Goal: Task Accomplishment & Management: Manage account settings

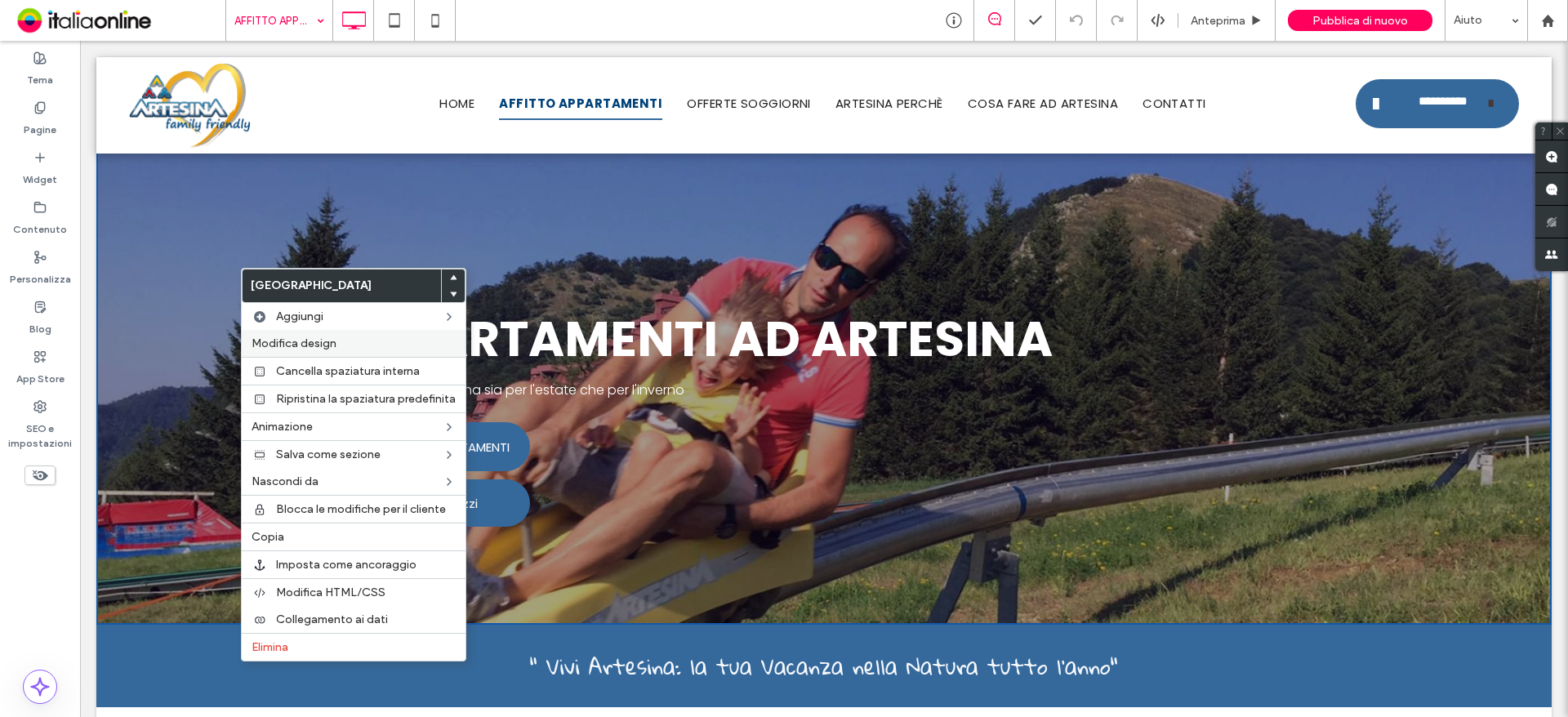
click at [264, 344] on span "Modifica design" at bounding box center [294, 344] width 85 height 14
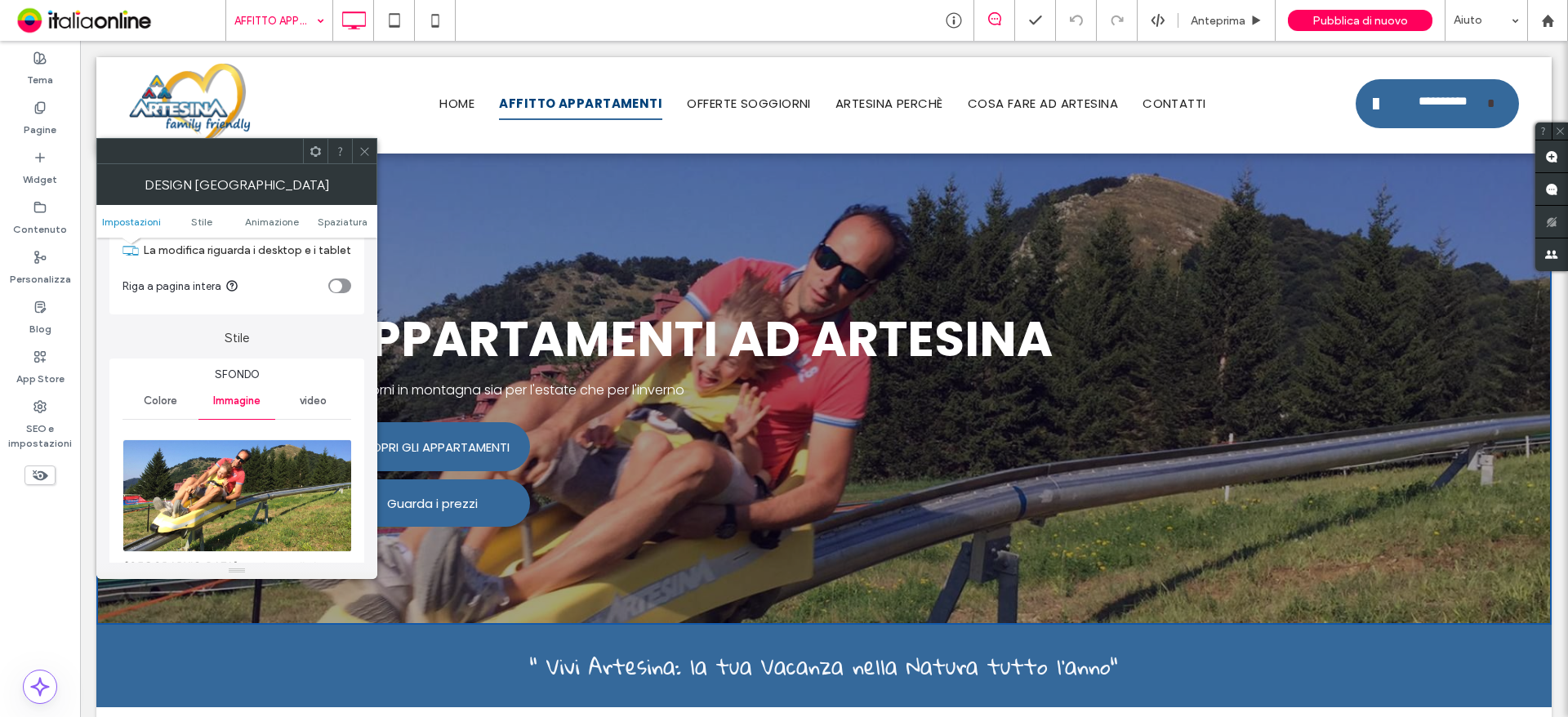
scroll to position [163, 0]
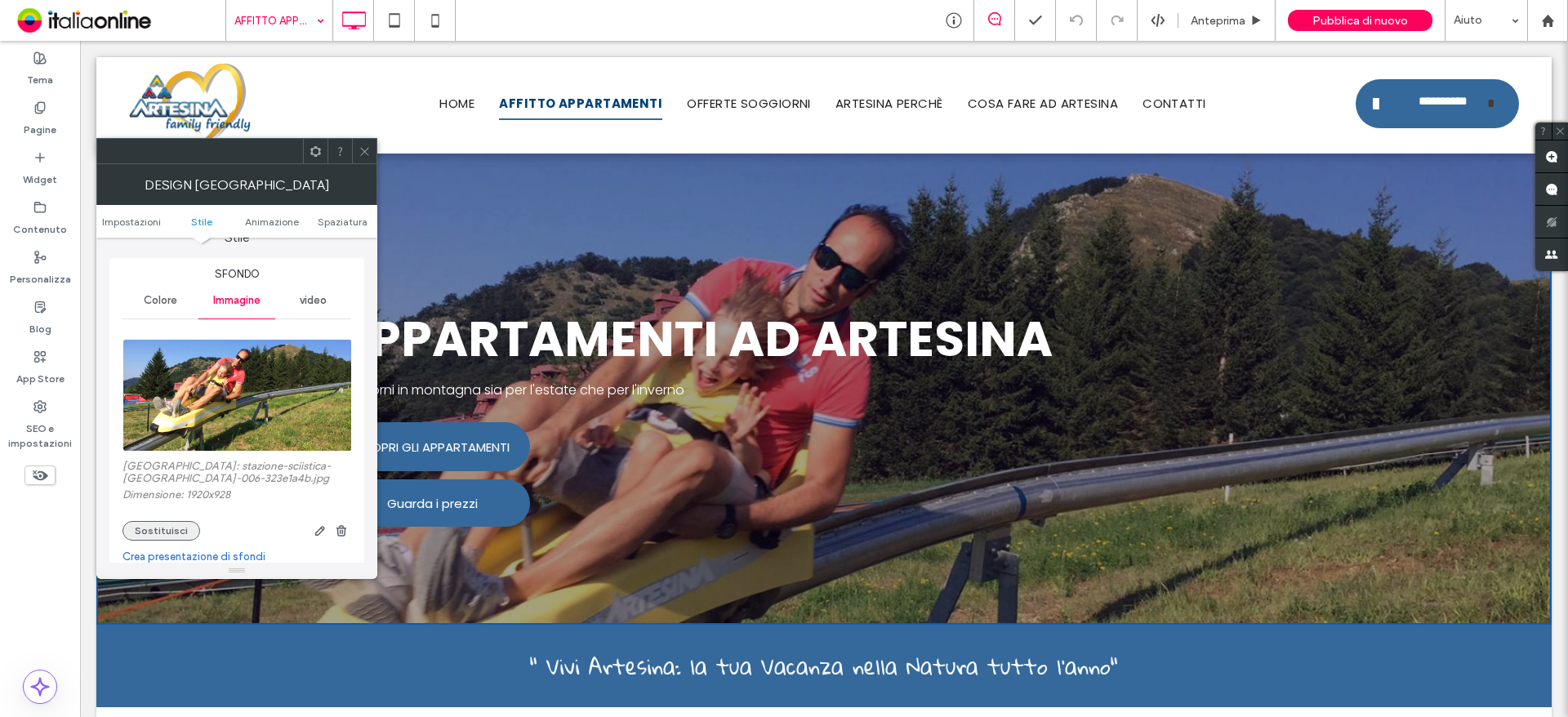
click at [171, 528] on button "Sostituisci" at bounding box center [160, 532] width 77 height 20
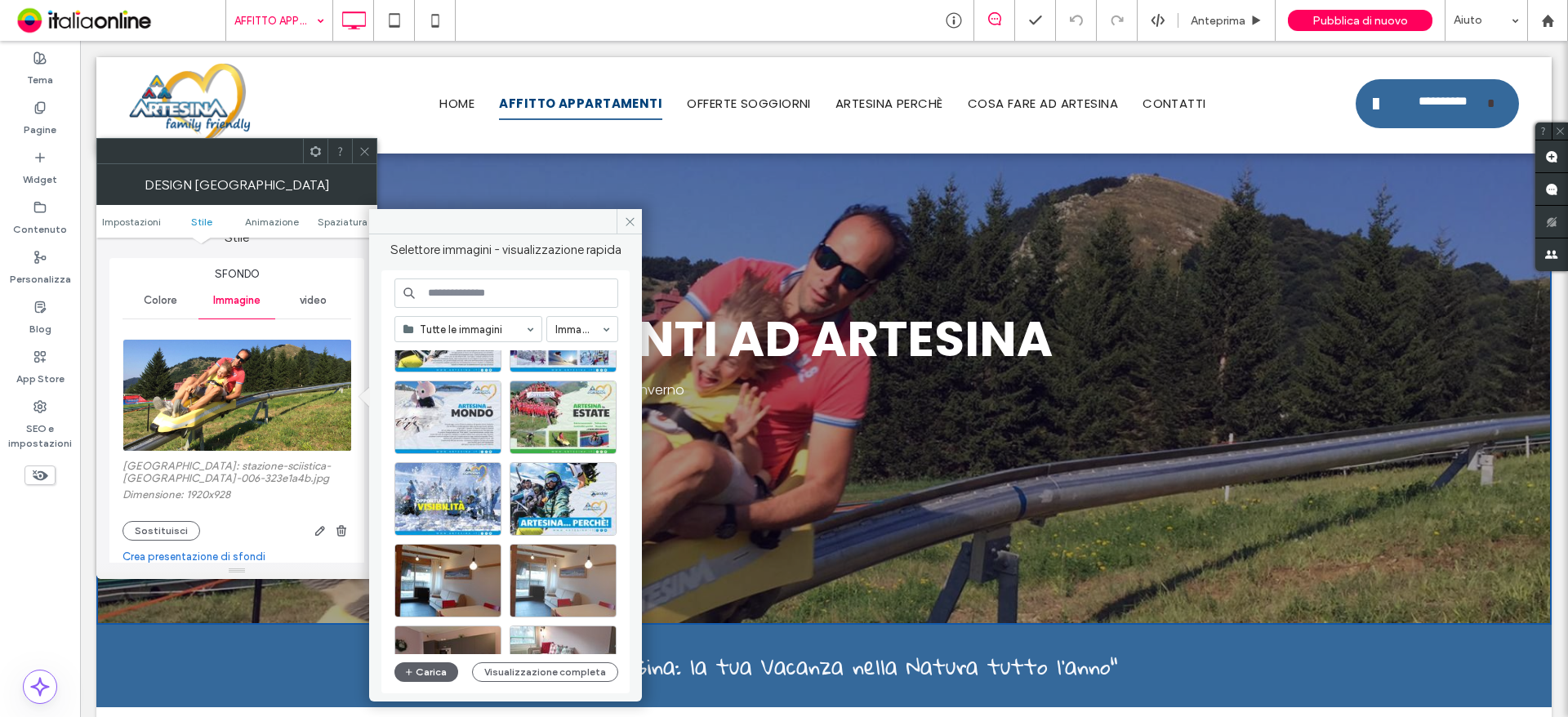
scroll to position [537, 0]
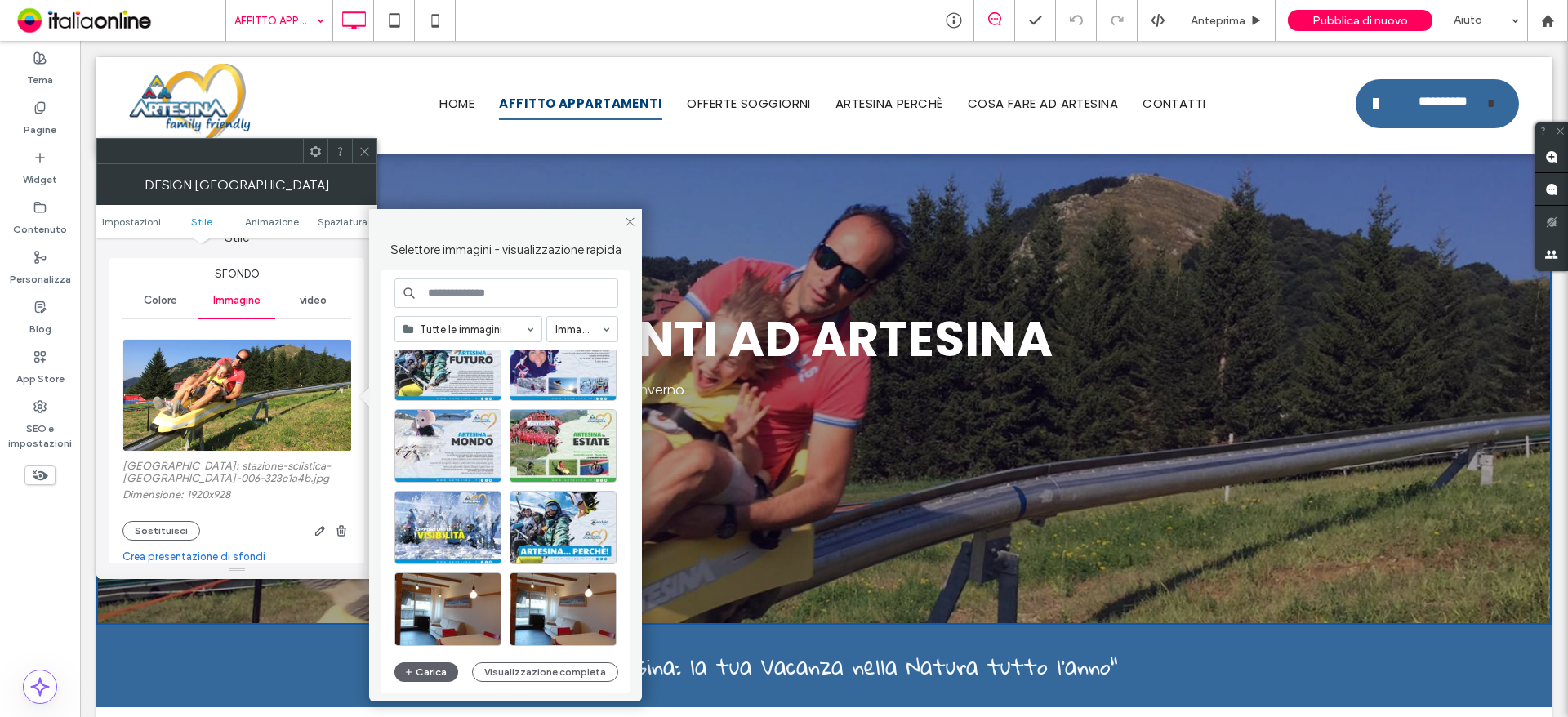
drag, startPoint x: 622, startPoint y: 218, endPoint x: 352, endPoint y: 176, distance: 273.2
click at [622, 218] on span at bounding box center [629, 220] width 25 height 24
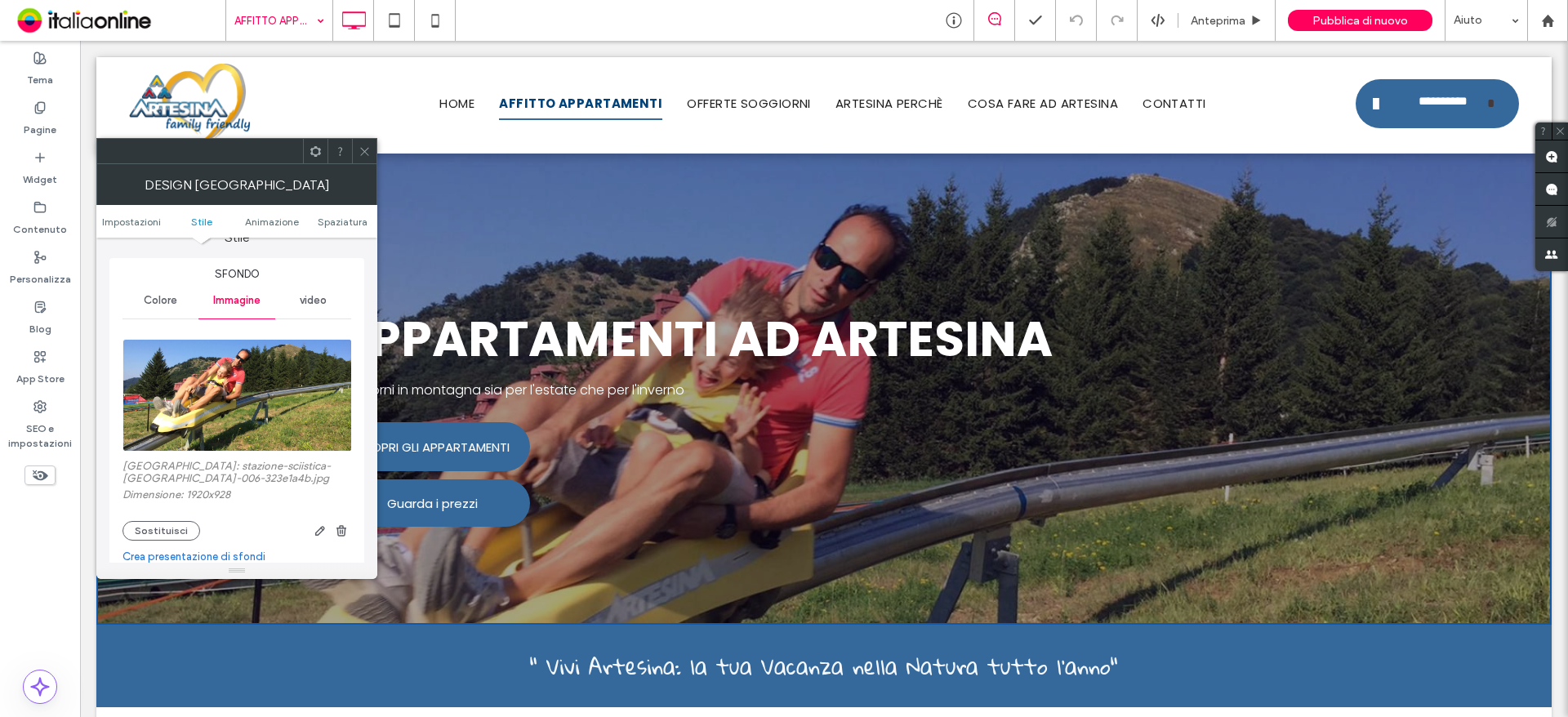
click at [364, 155] on icon at bounding box center [364, 151] width 12 height 12
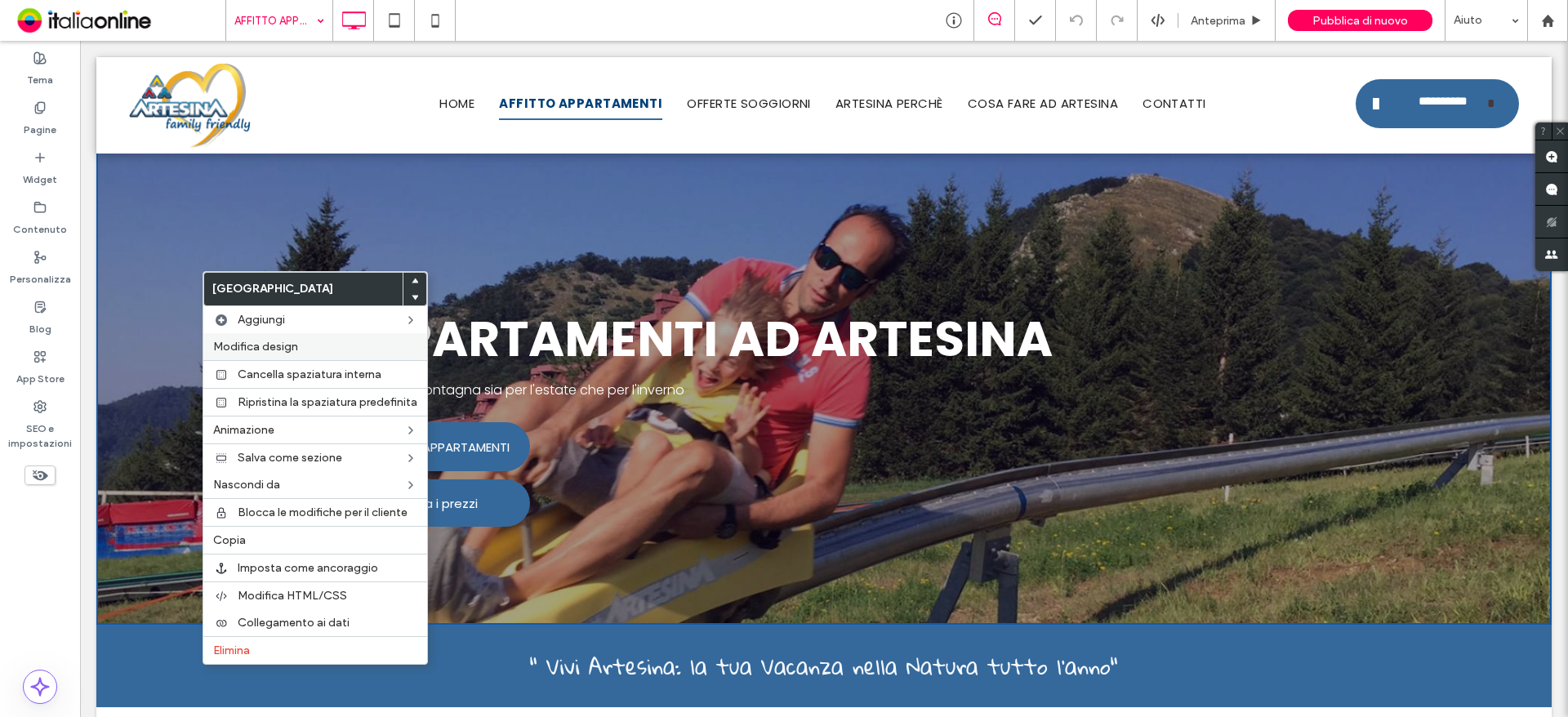
click at [255, 348] on span "Modifica design" at bounding box center [255, 347] width 85 height 14
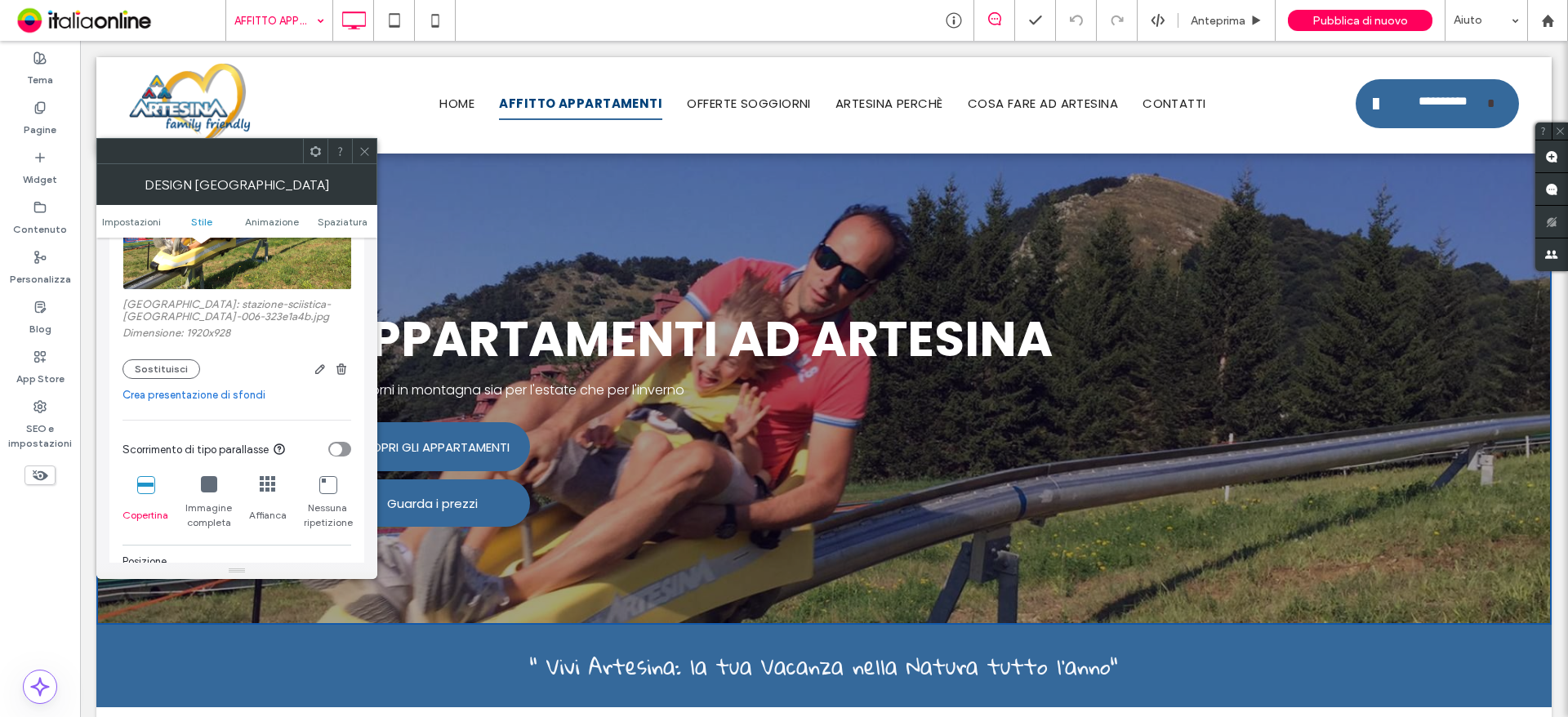
scroll to position [327, 0]
click at [174, 373] on button "Sostituisci" at bounding box center [160, 368] width 77 height 20
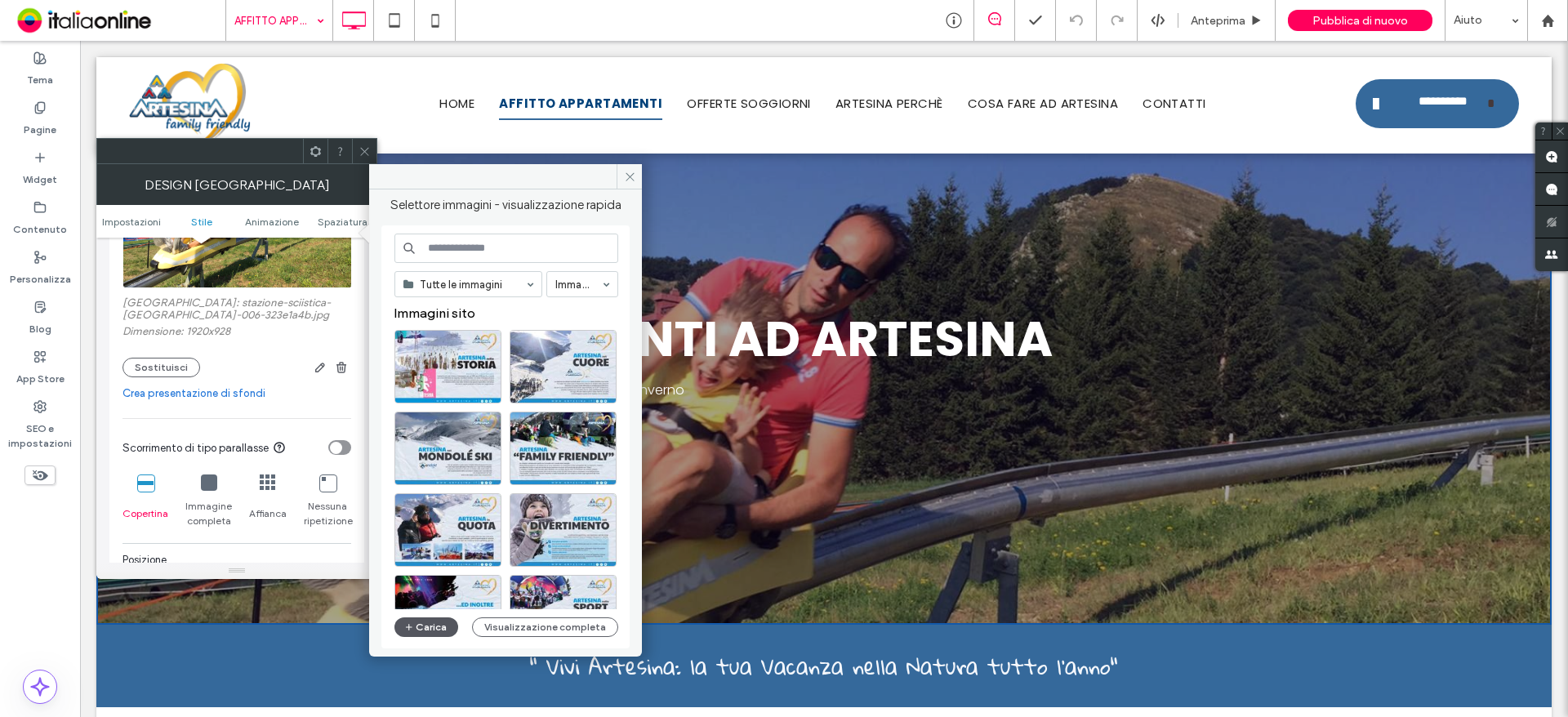
click at [432, 624] on button "Carica" at bounding box center [426, 628] width 64 height 20
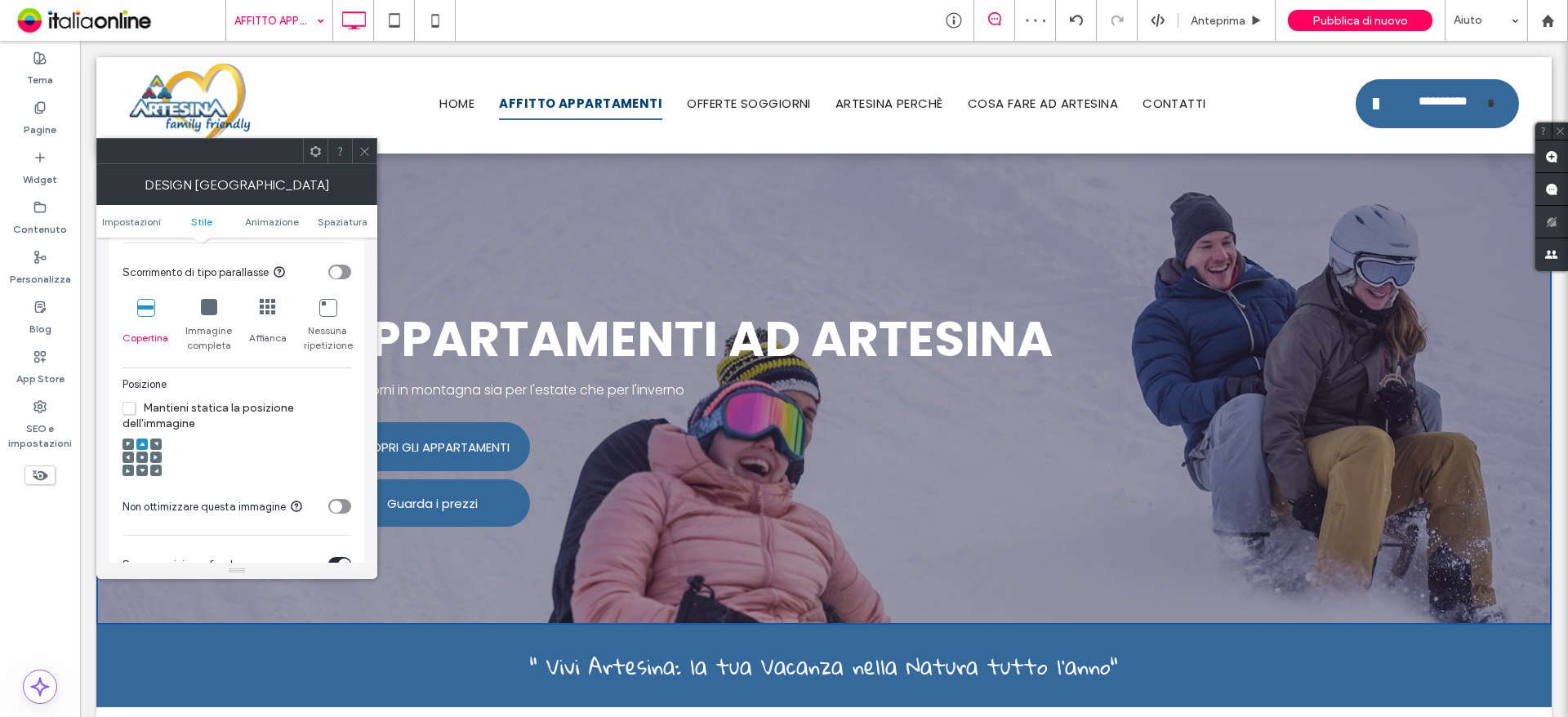
scroll to position [572, 0]
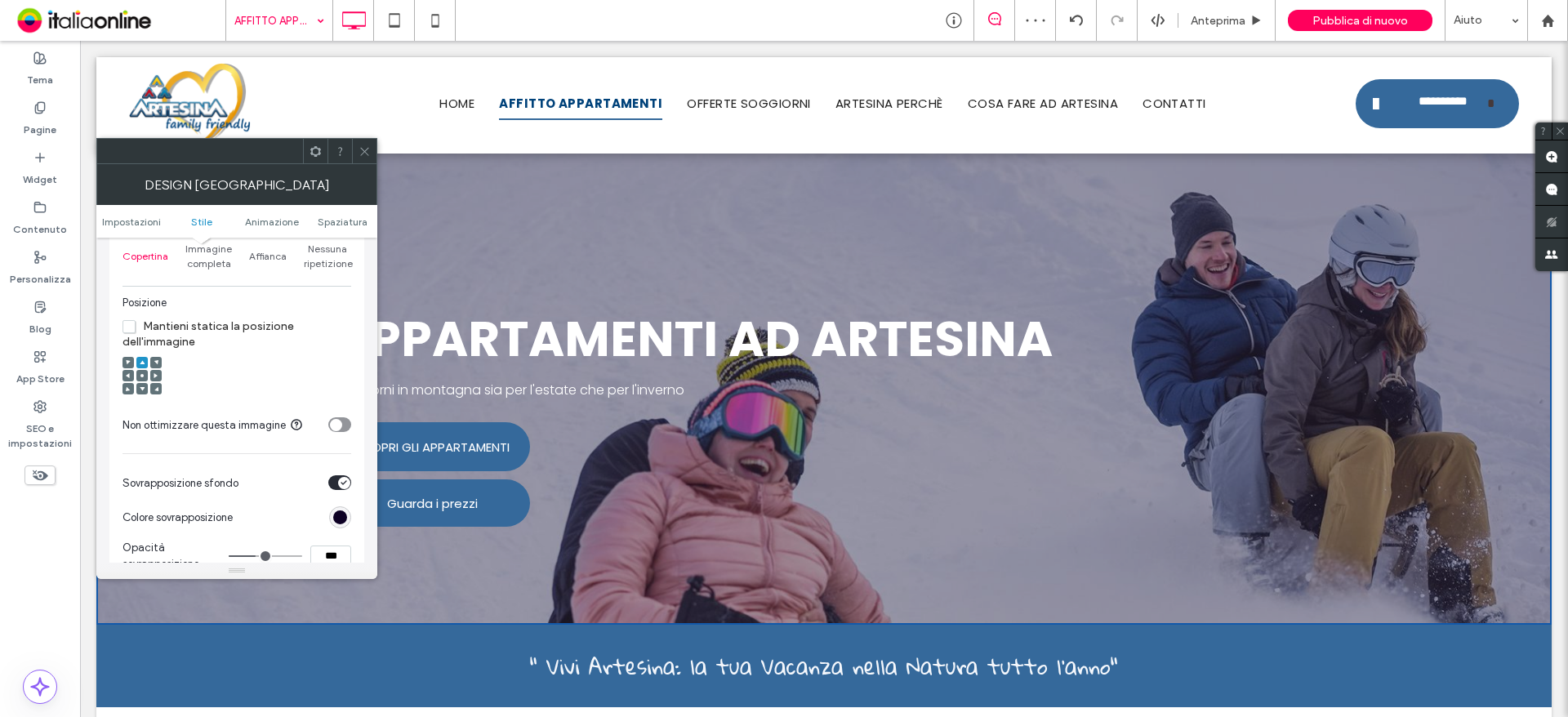
click at [141, 376] on use at bounding box center [142, 376] width 3 height 3
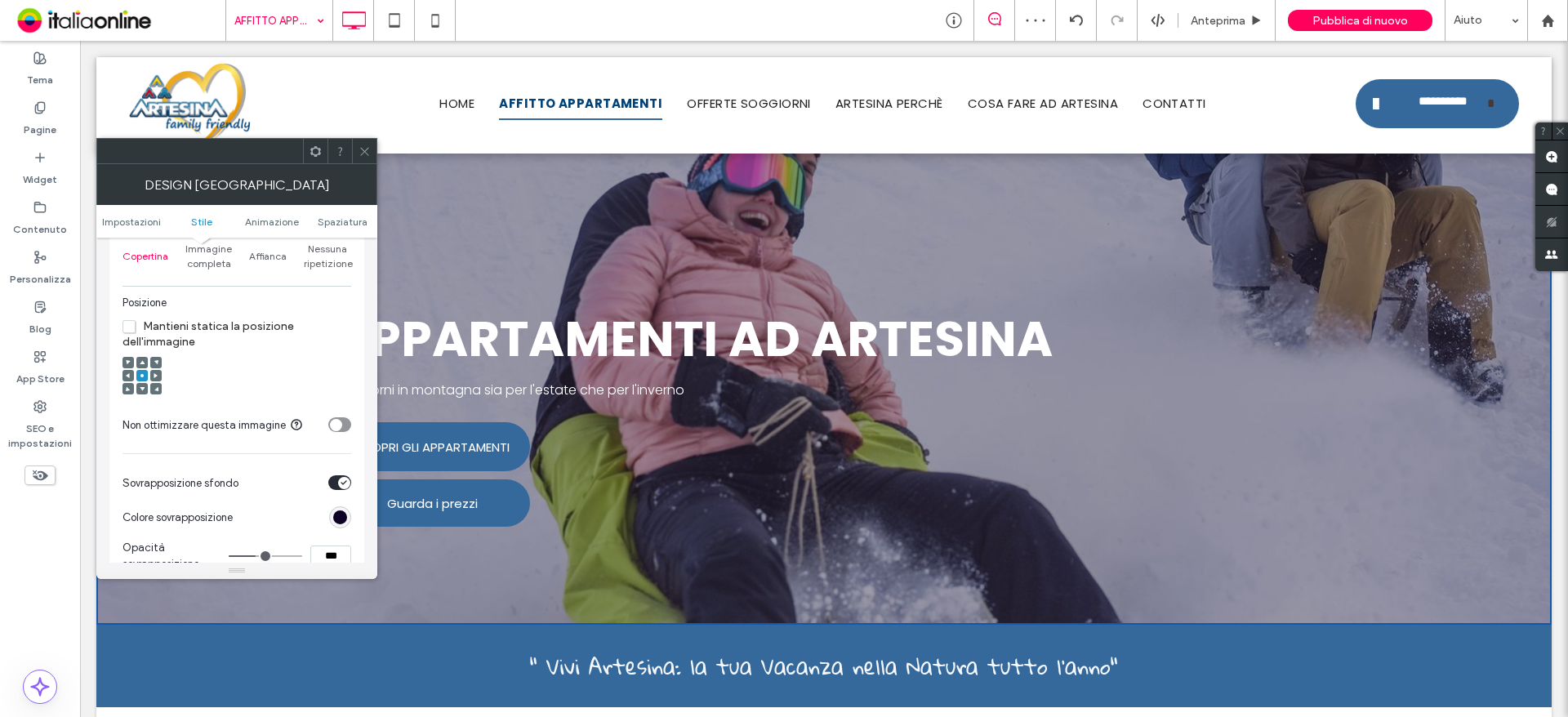
click at [364, 147] on icon at bounding box center [364, 151] width 12 height 12
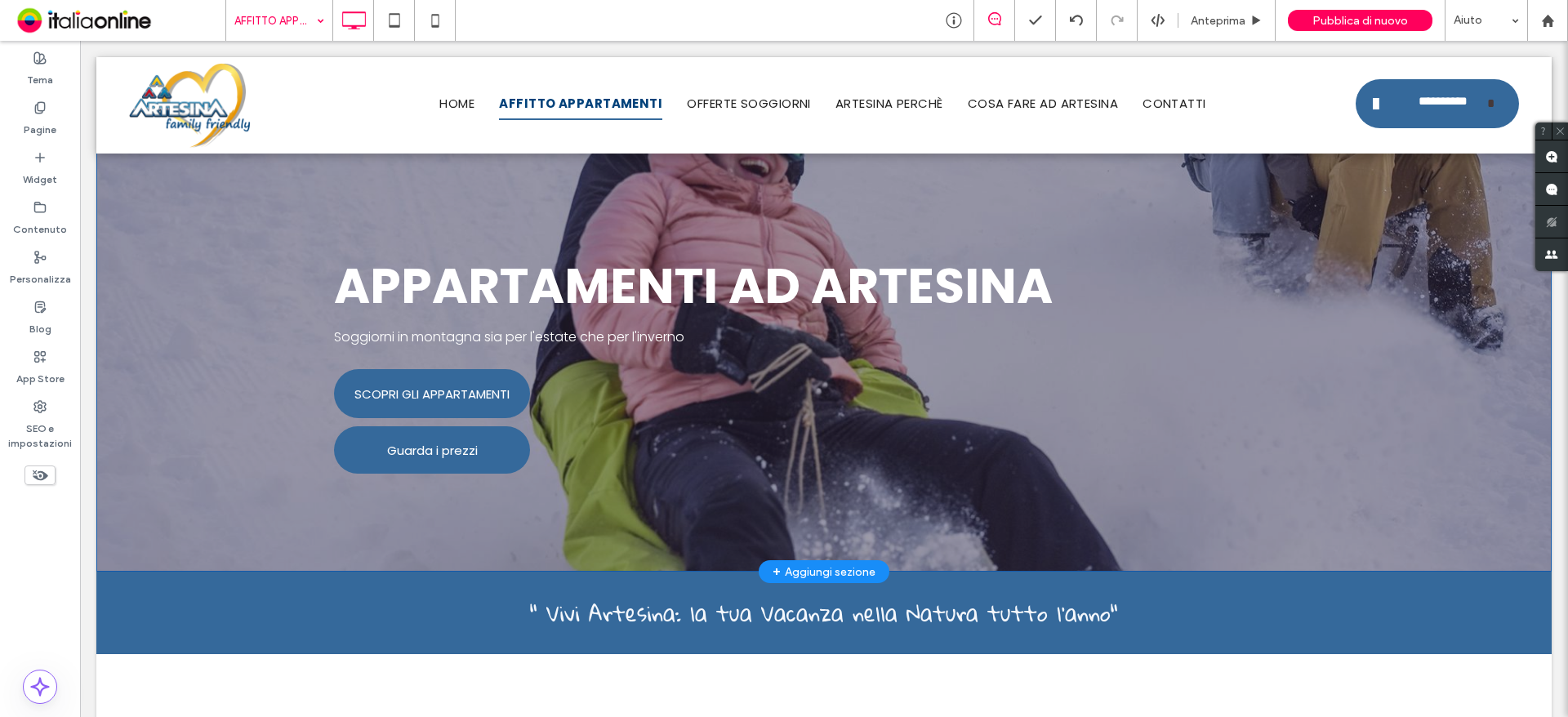
scroll to position [82, 0]
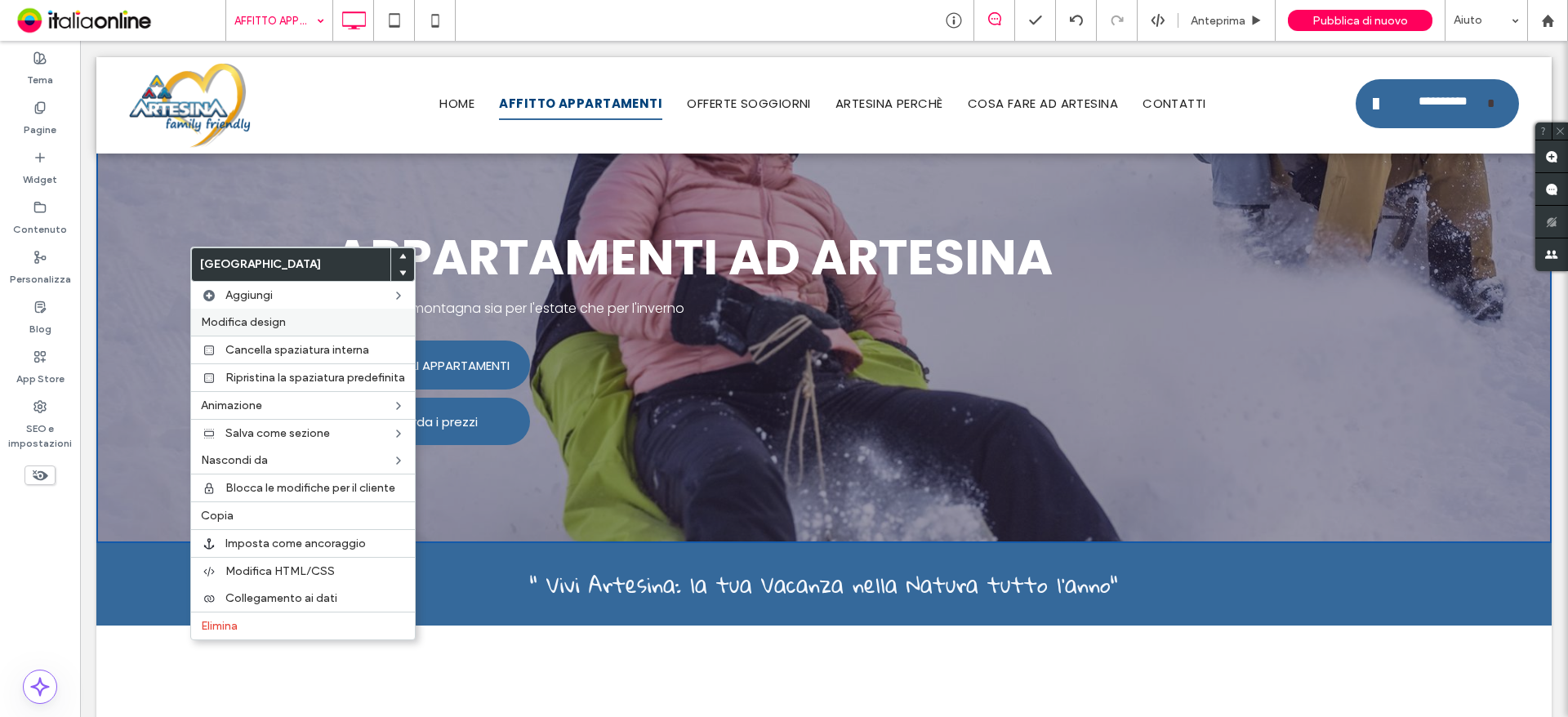
click at [254, 327] on span "Modifica design" at bounding box center [244, 322] width 85 height 14
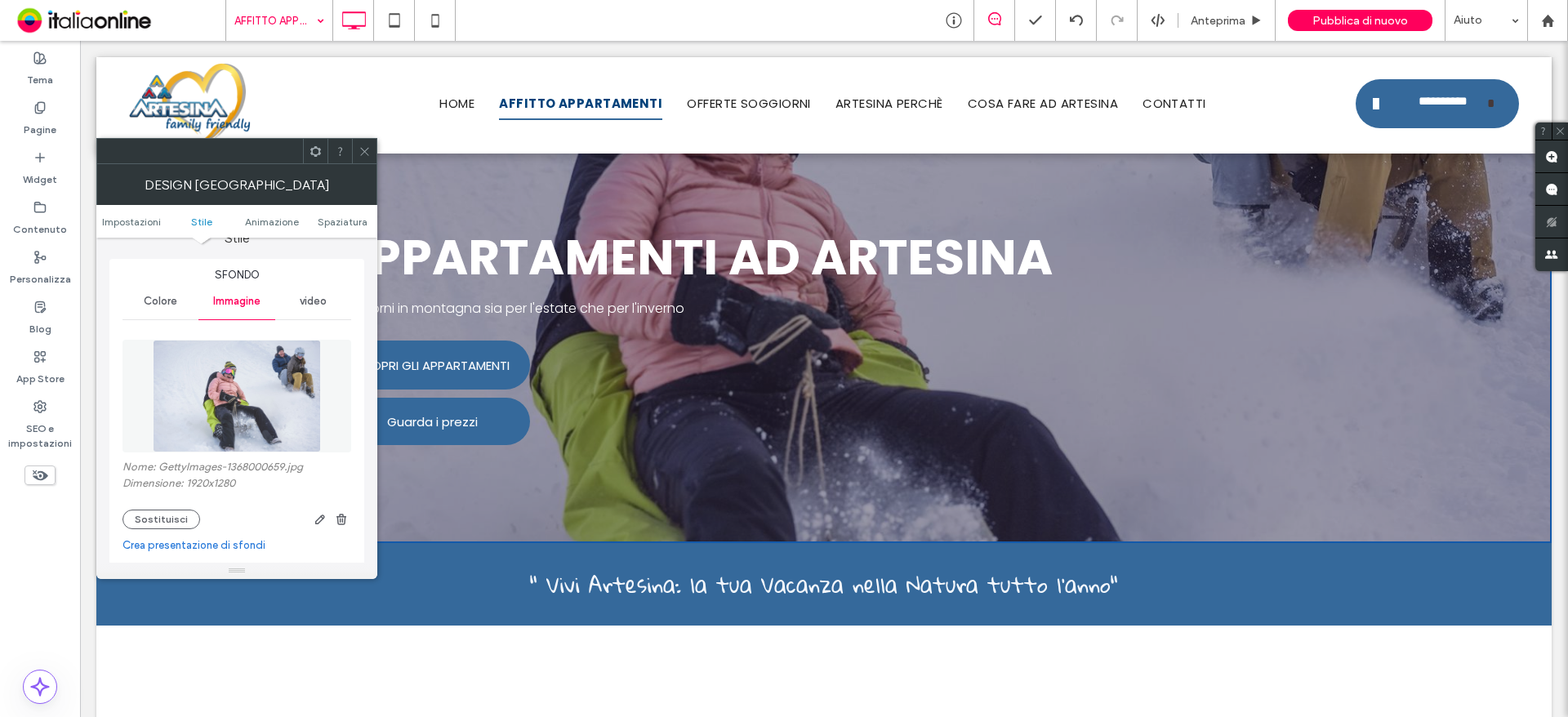
scroll to position [163, 0]
click at [169, 515] on button "Sostituisci" at bounding box center [160, 519] width 77 height 20
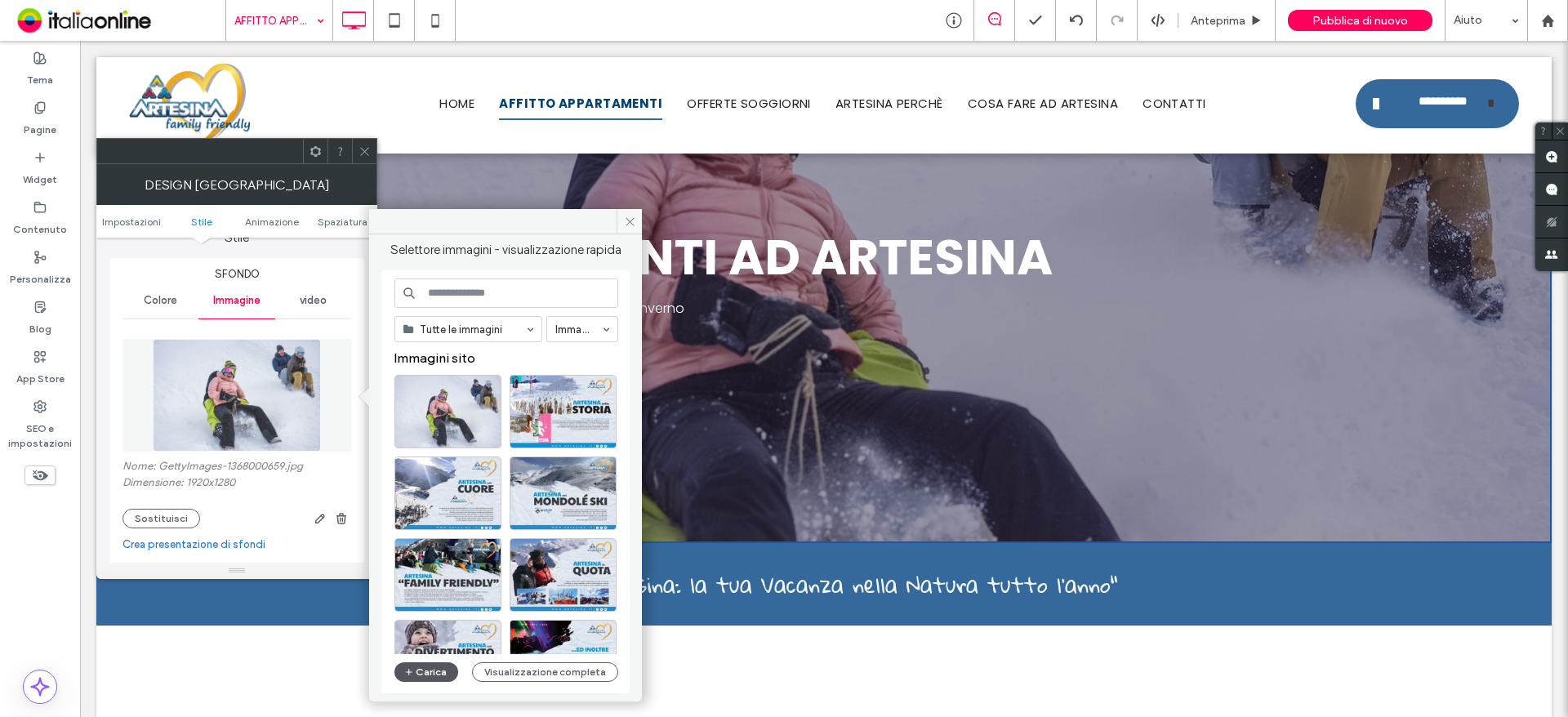
click at [437, 672] on button "Carica" at bounding box center [426, 673] width 64 height 20
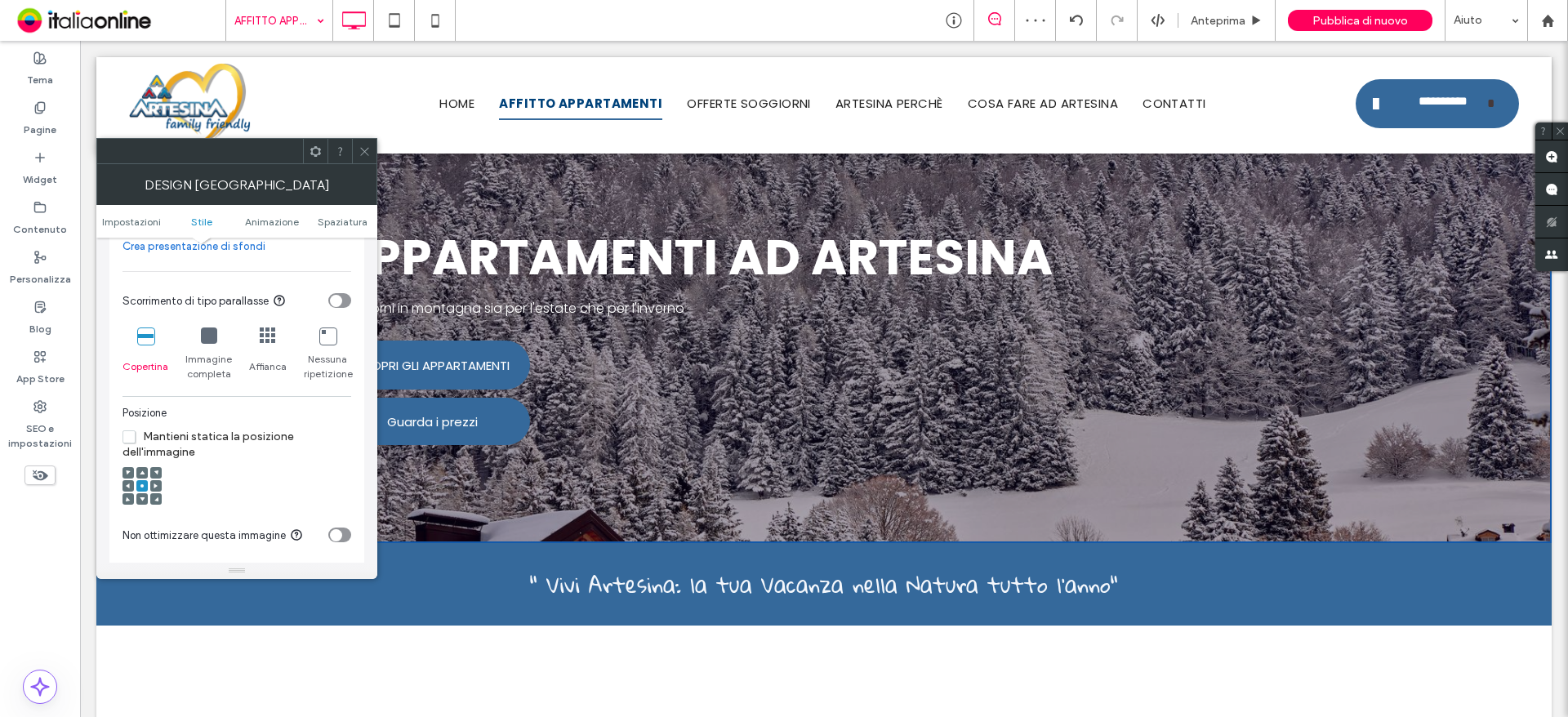
scroll to position [490, 0]
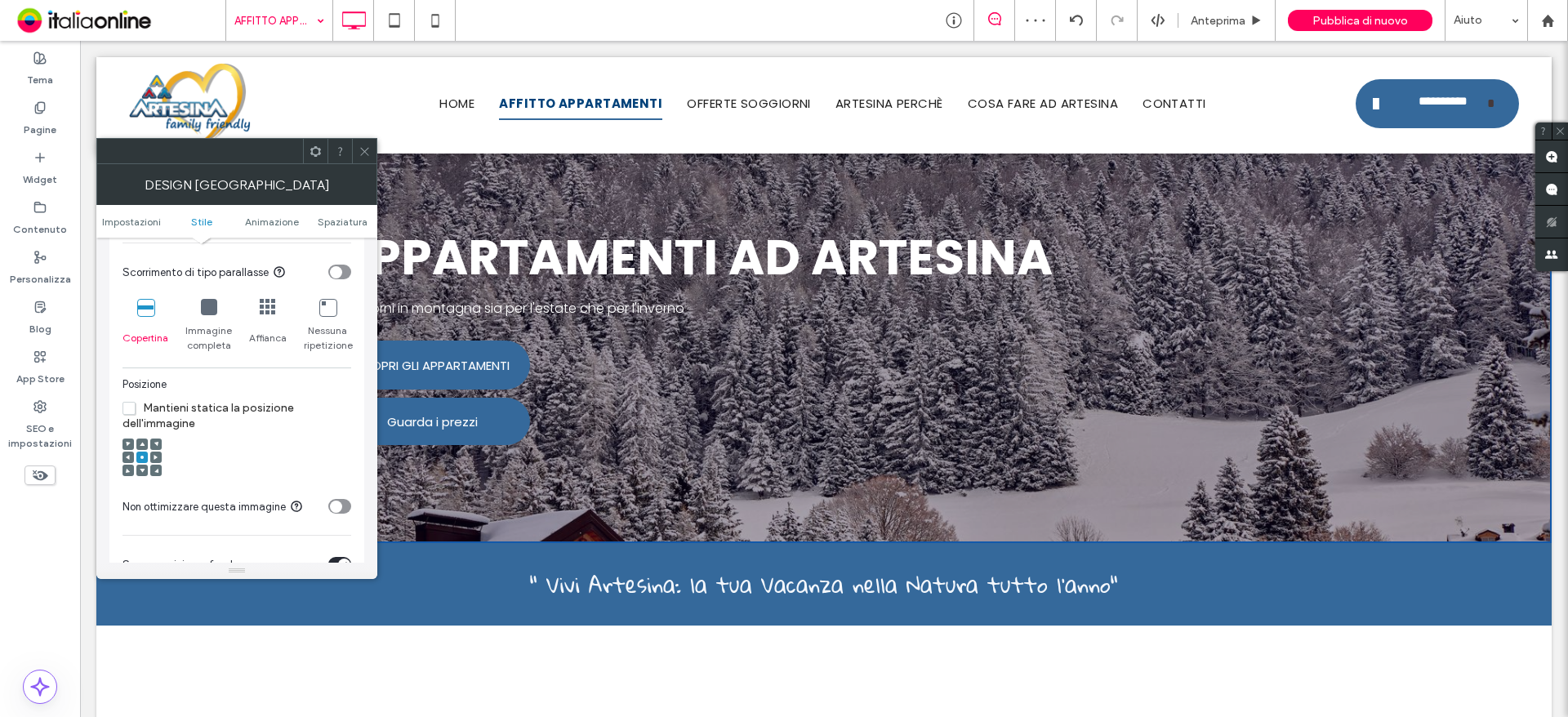
click at [141, 473] on span at bounding box center [142, 471] width 5 height 12
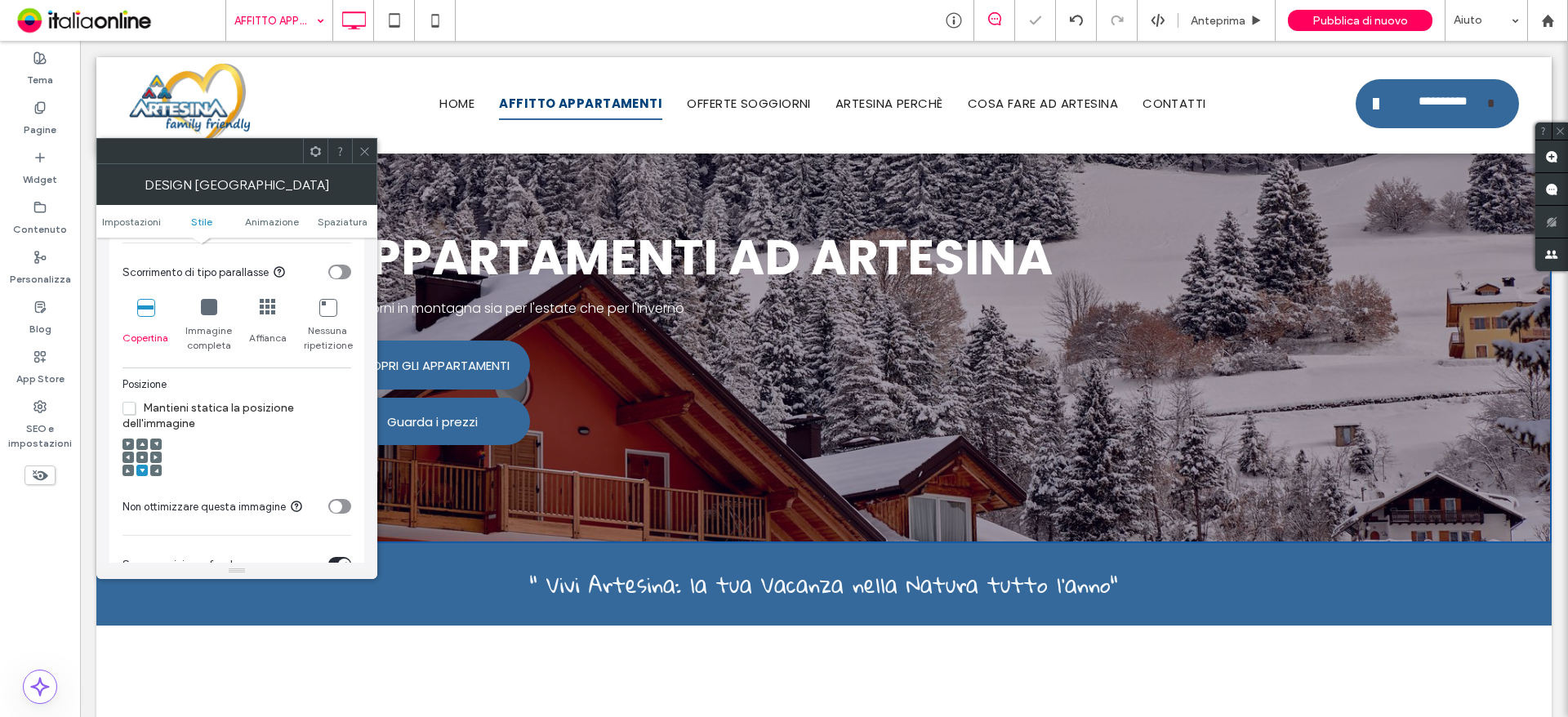
click at [369, 152] on icon at bounding box center [364, 151] width 12 height 12
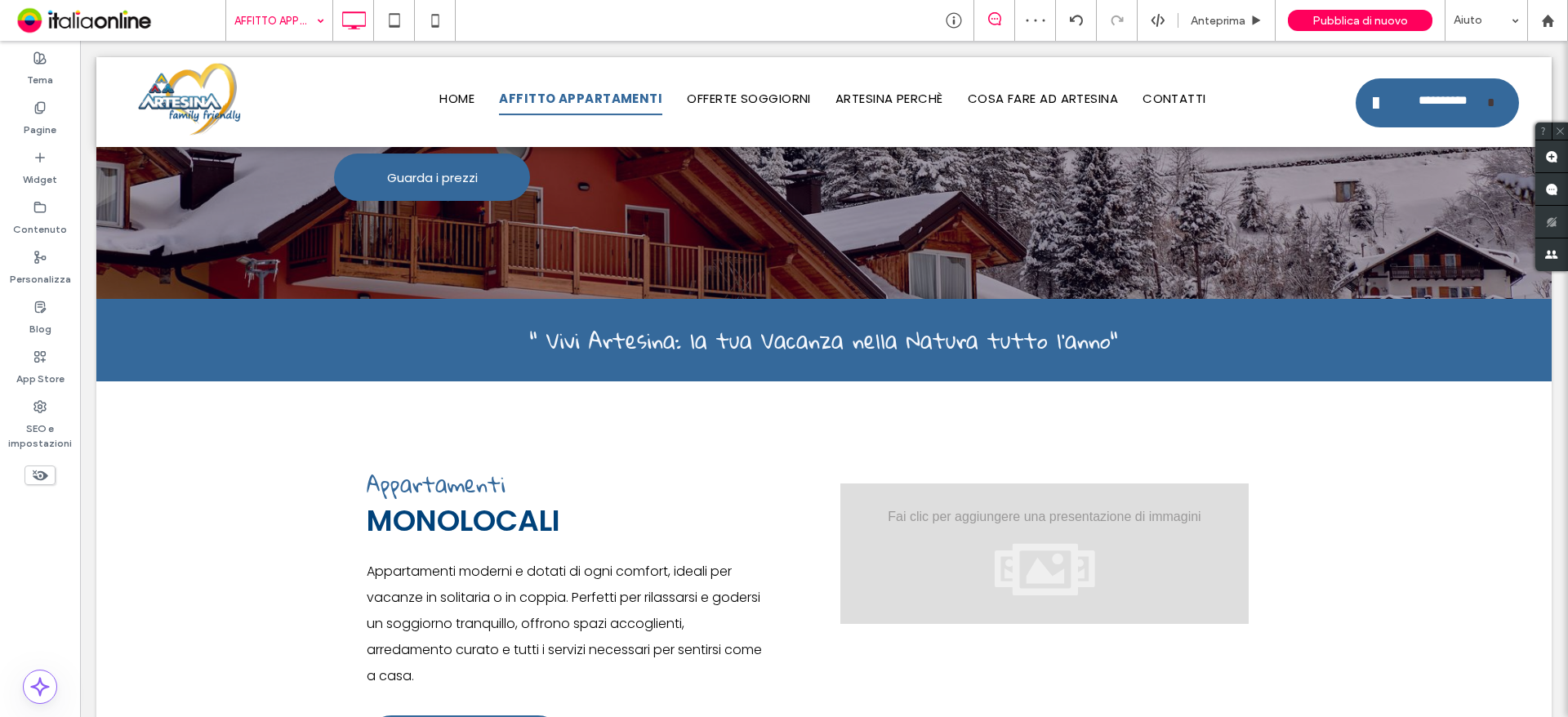
scroll to position [327, 0]
click at [1335, 14] on span "Pubblica di nuovo" at bounding box center [1359, 21] width 96 height 14
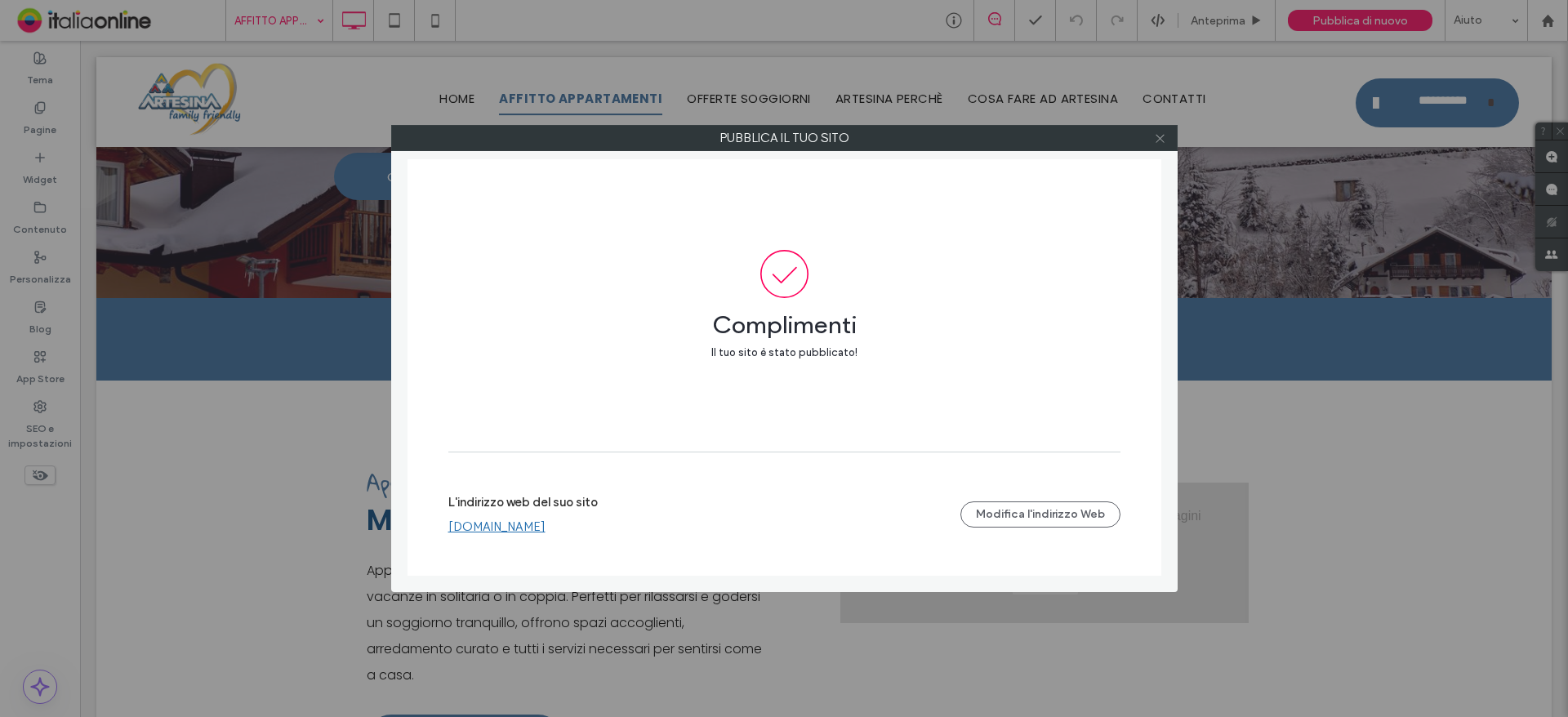
click at [1162, 136] on icon at bounding box center [1160, 138] width 12 height 12
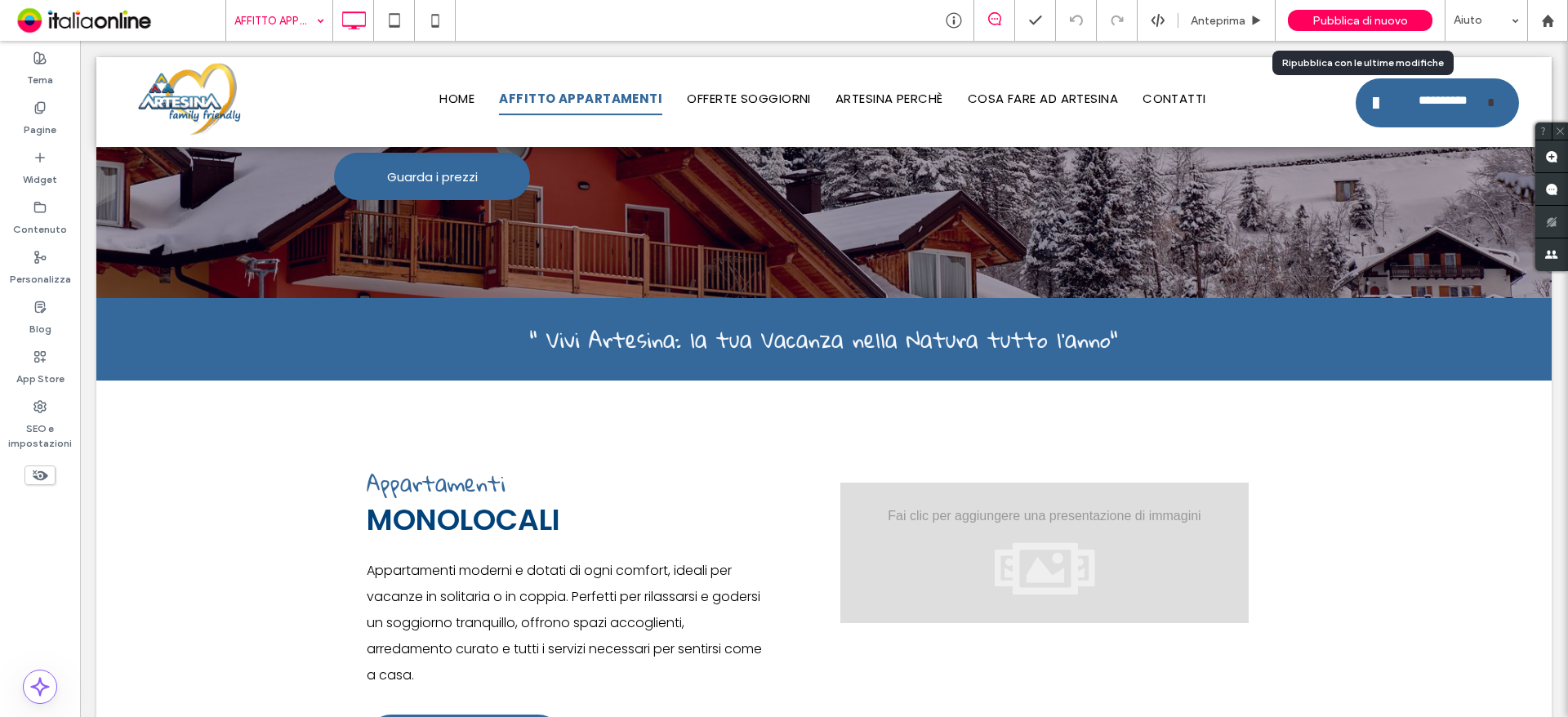
click at [1347, 14] on span "Pubblica di nuovo" at bounding box center [1359, 21] width 96 height 14
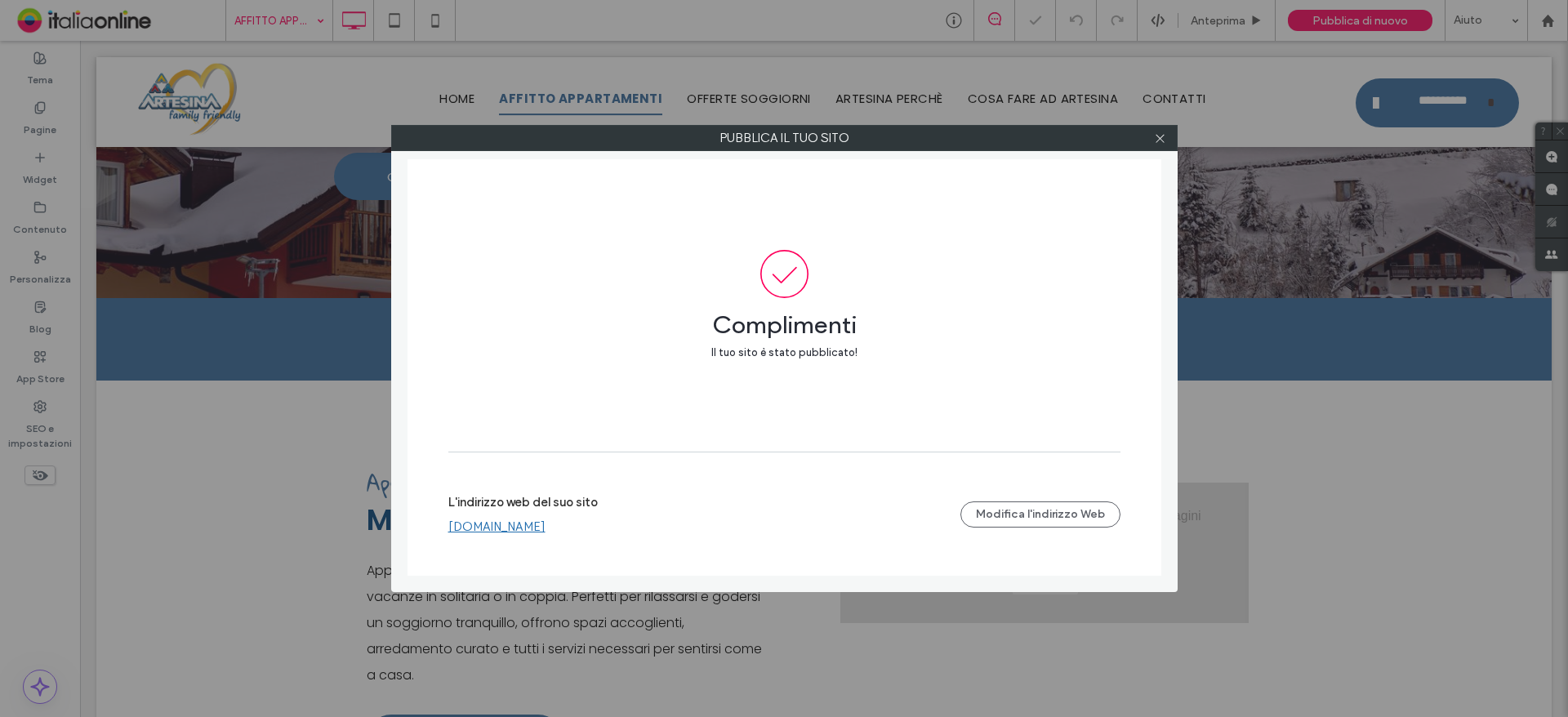
click at [521, 531] on link "[DOMAIN_NAME]" at bounding box center [496, 527] width 97 height 15
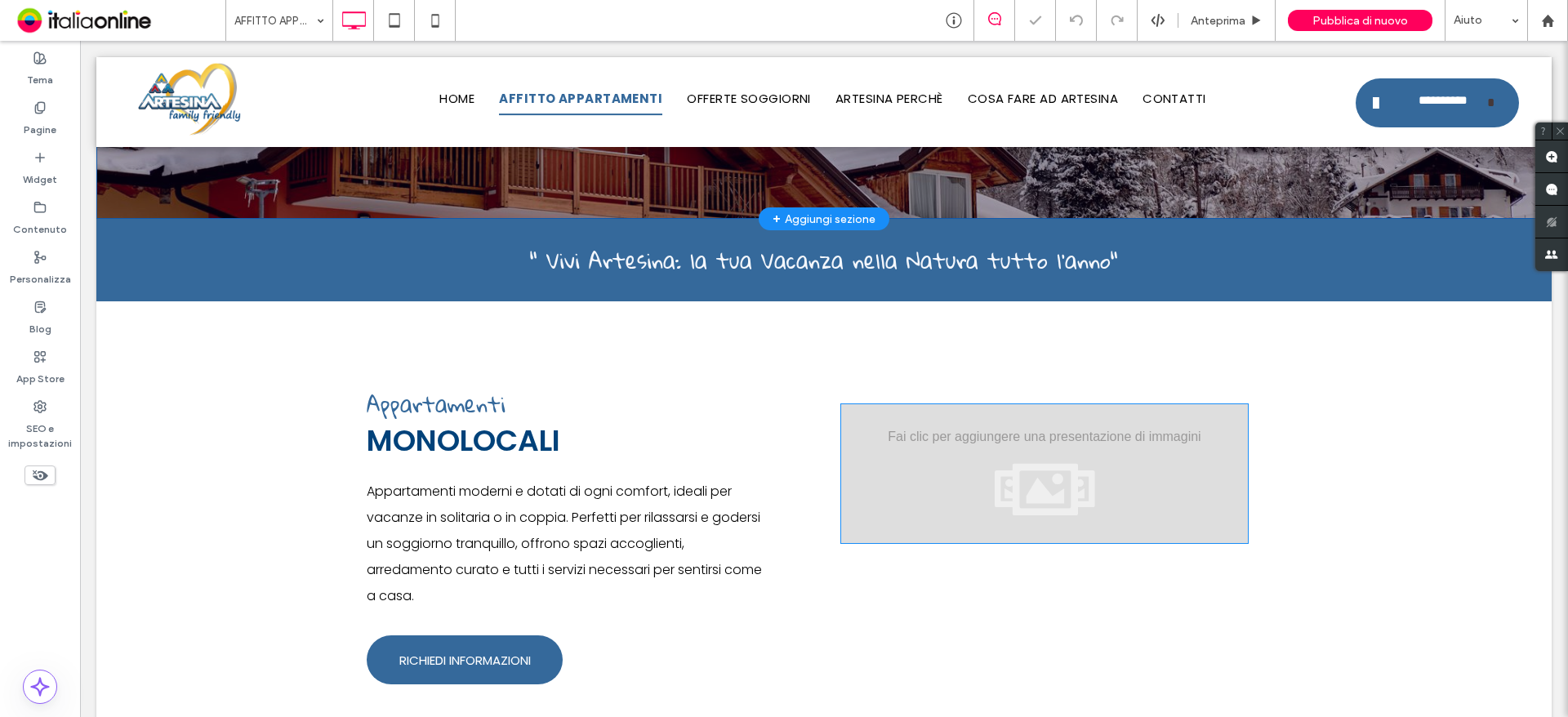
scroll to position [408, 0]
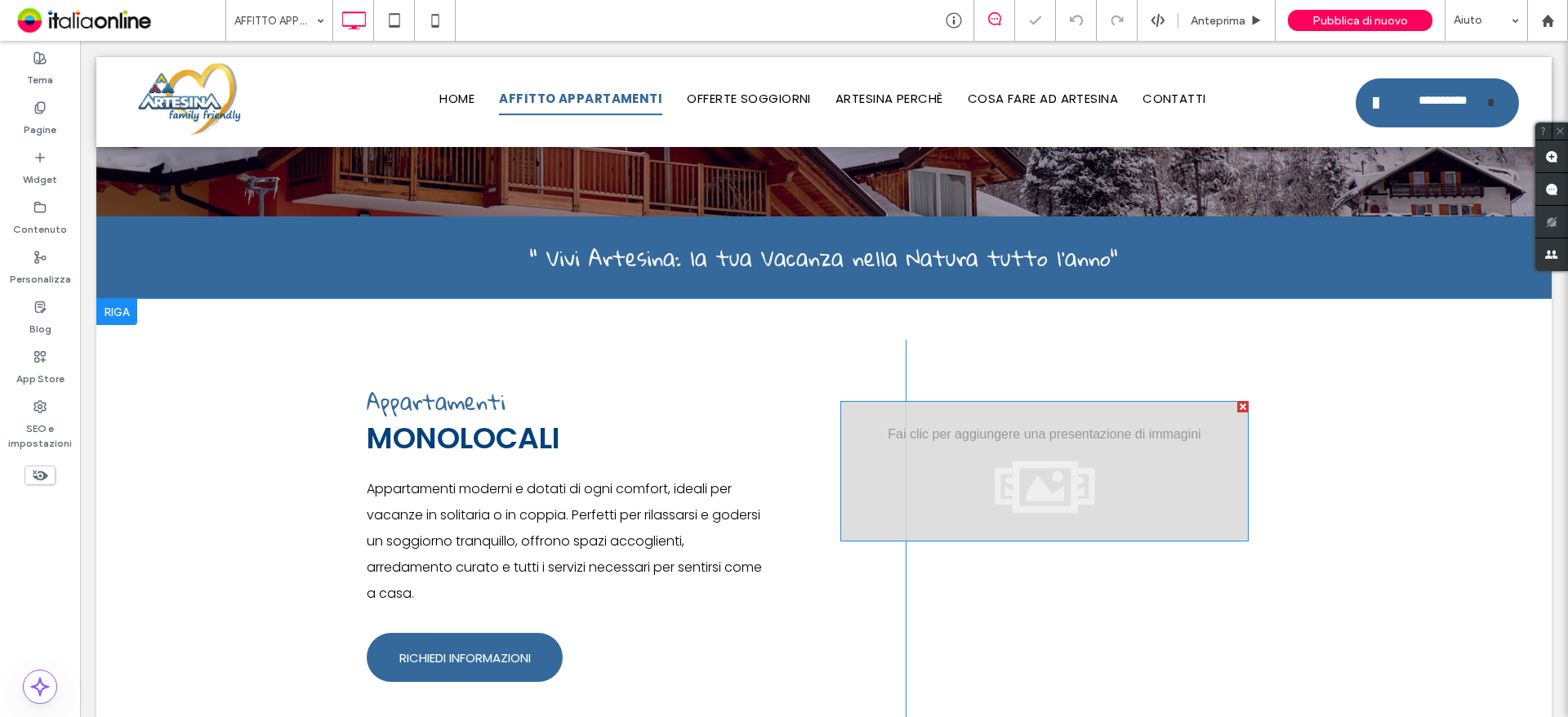
click at [1078, 467] on div at bounding box center [1044, 471] width 408 height 141
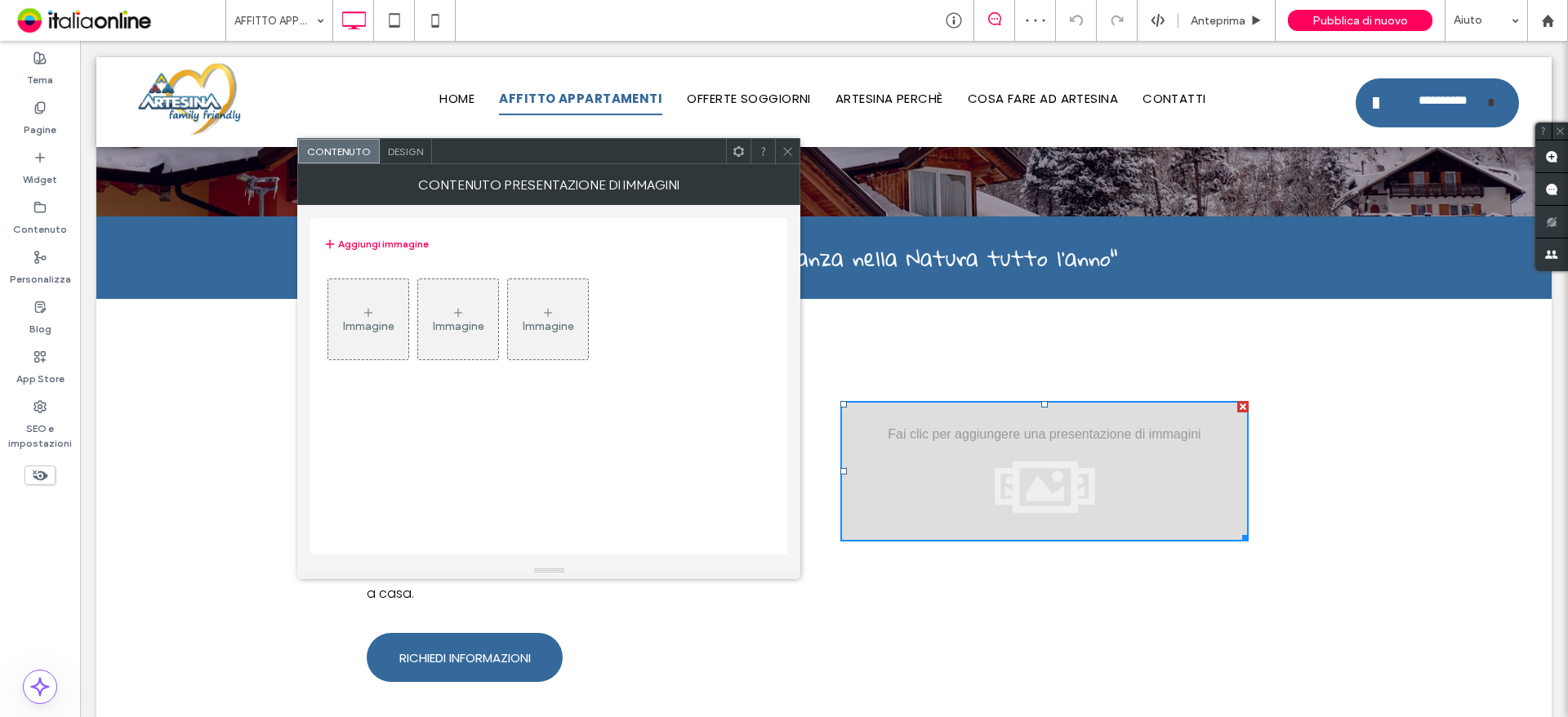
click at [375, 323] on div "Immagine" at bounding box center [369, 326] width 52 height 14
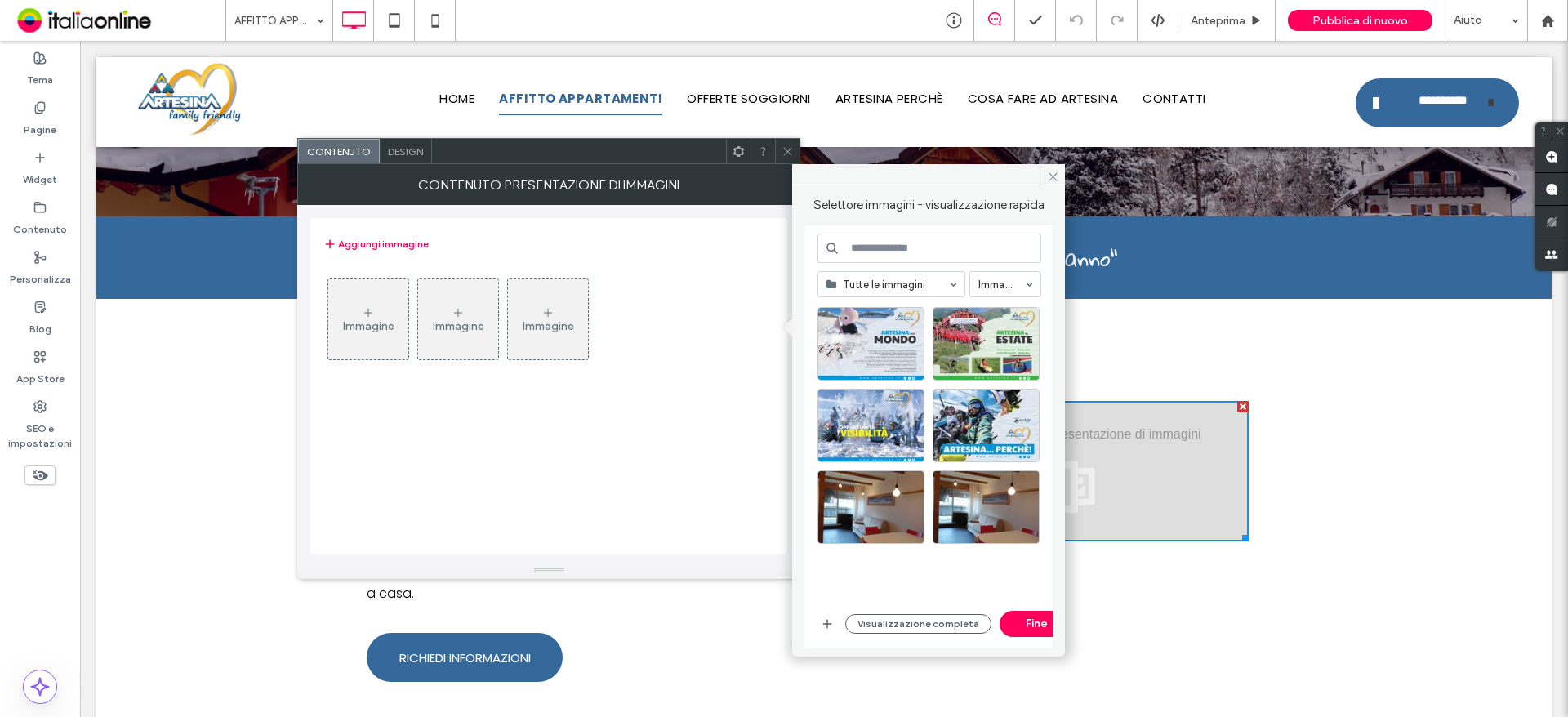
scroll to position [708, 0]
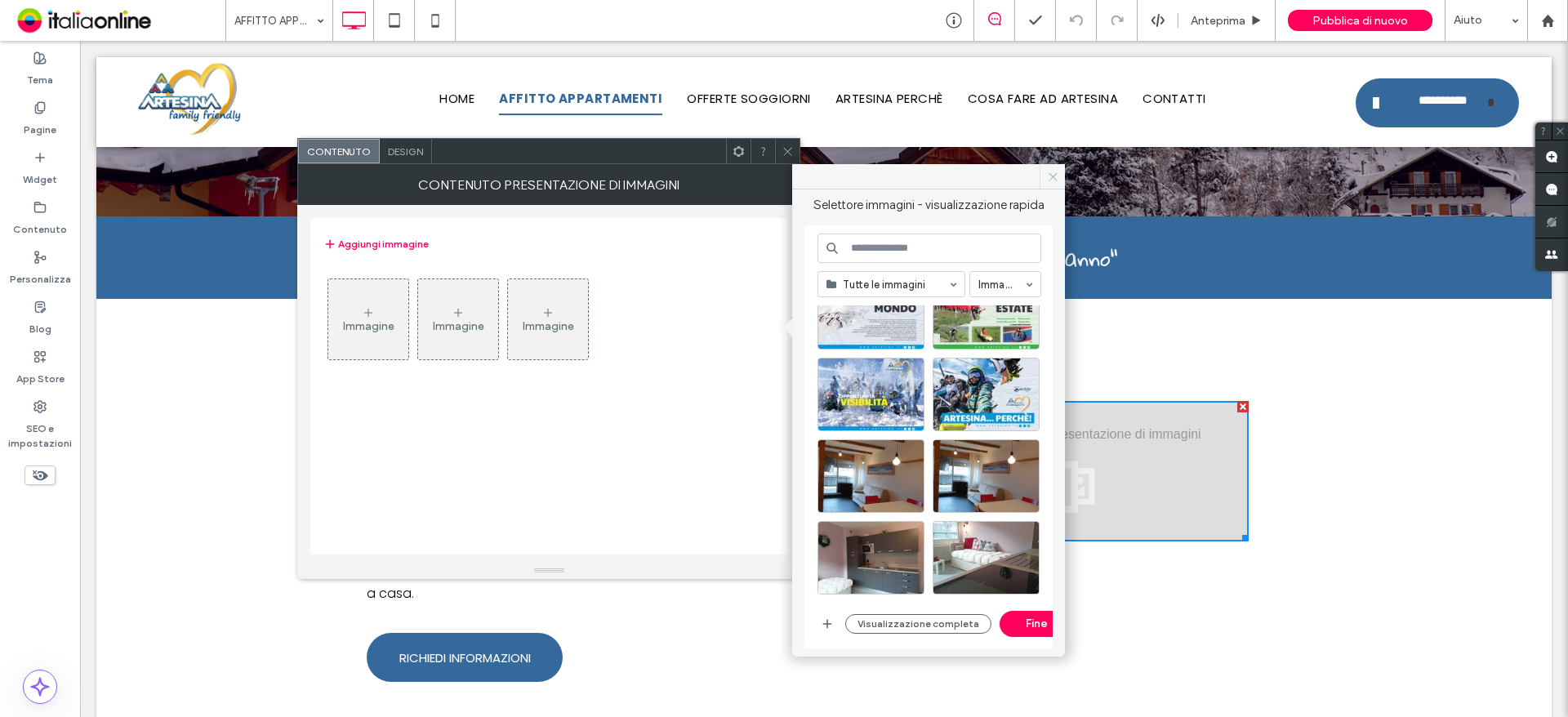
click at [1058, 171] on icon at bounding box center [1053, 176] width 12 height 12
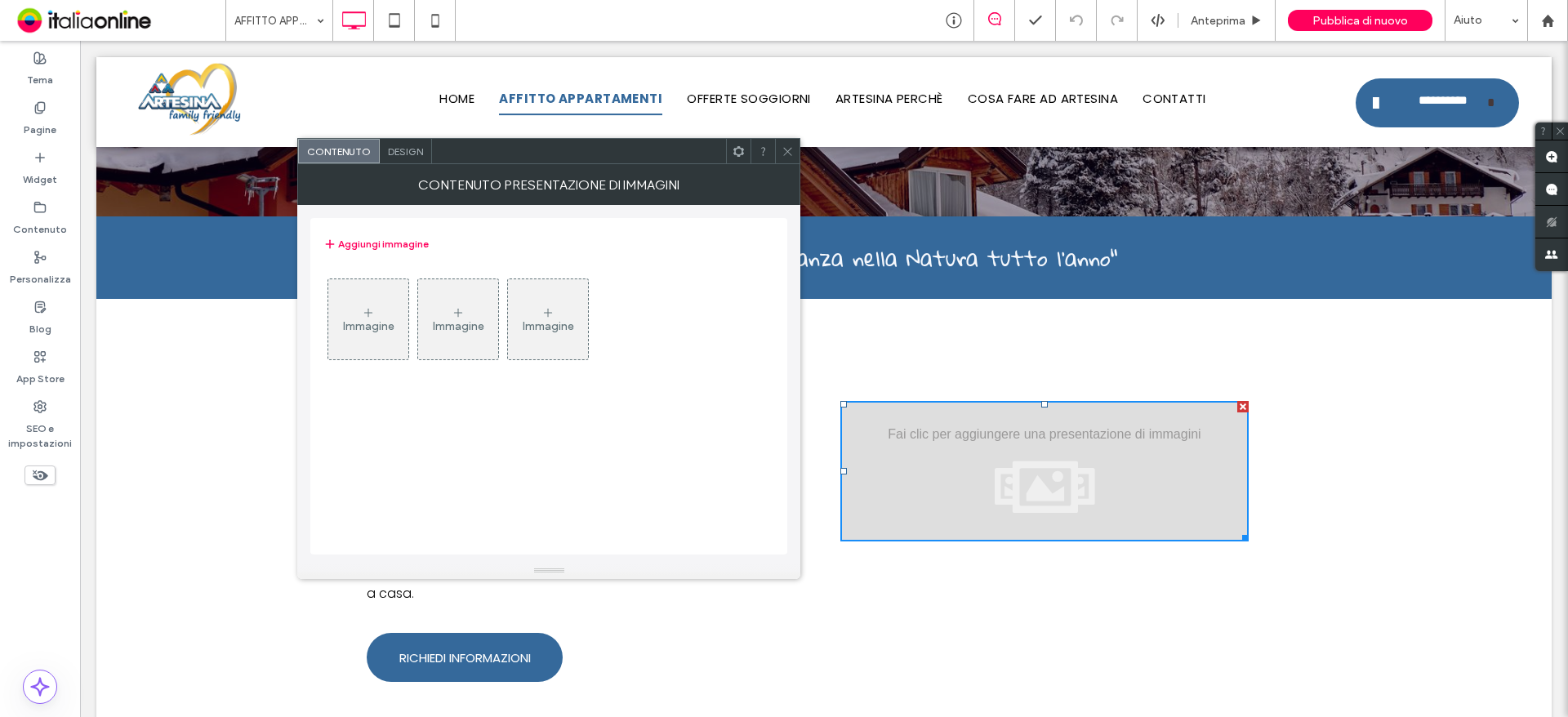
click at [792, 151] on icon at bounding box center [787, 151] width 12 height 12
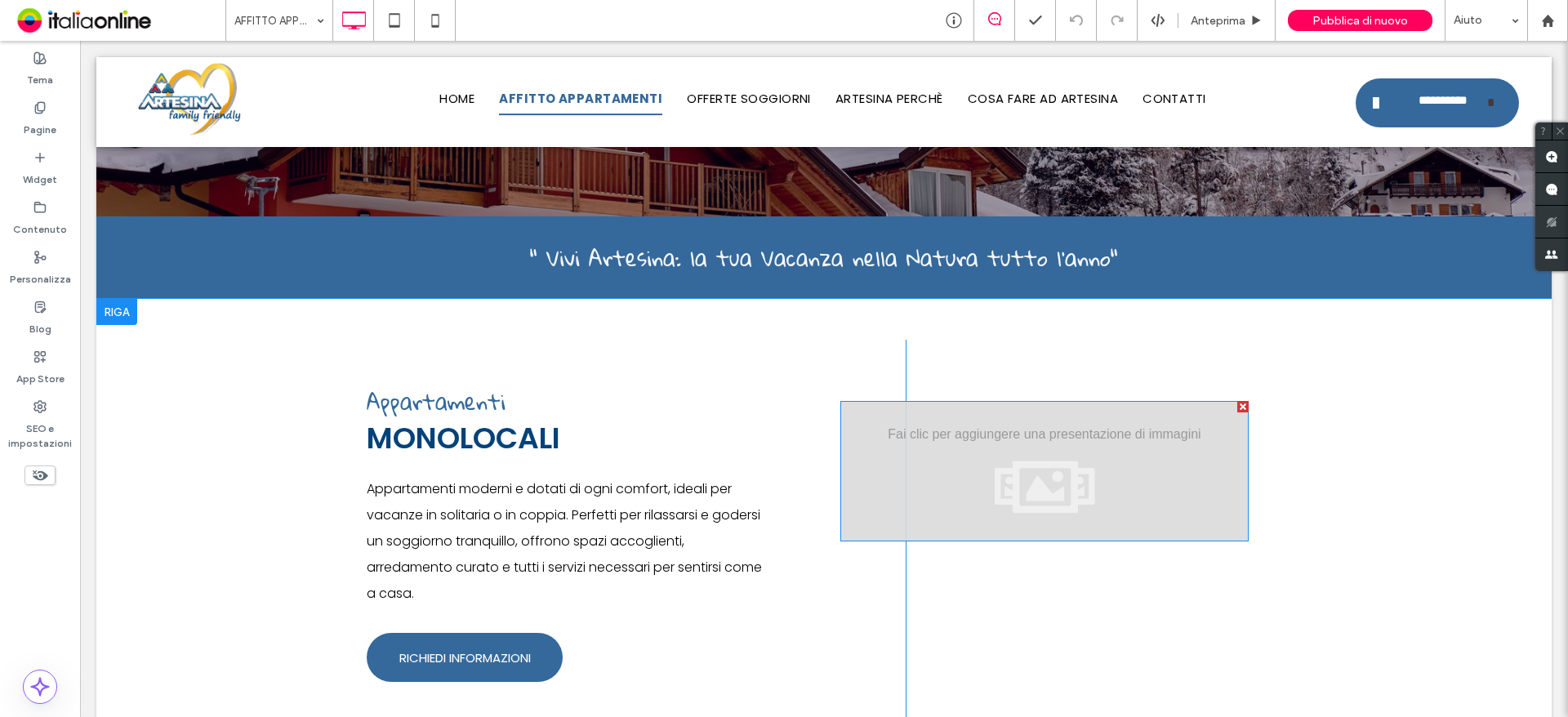
click at [1237, 403] on div at bounding box center [1243, 407] width 12 height 12
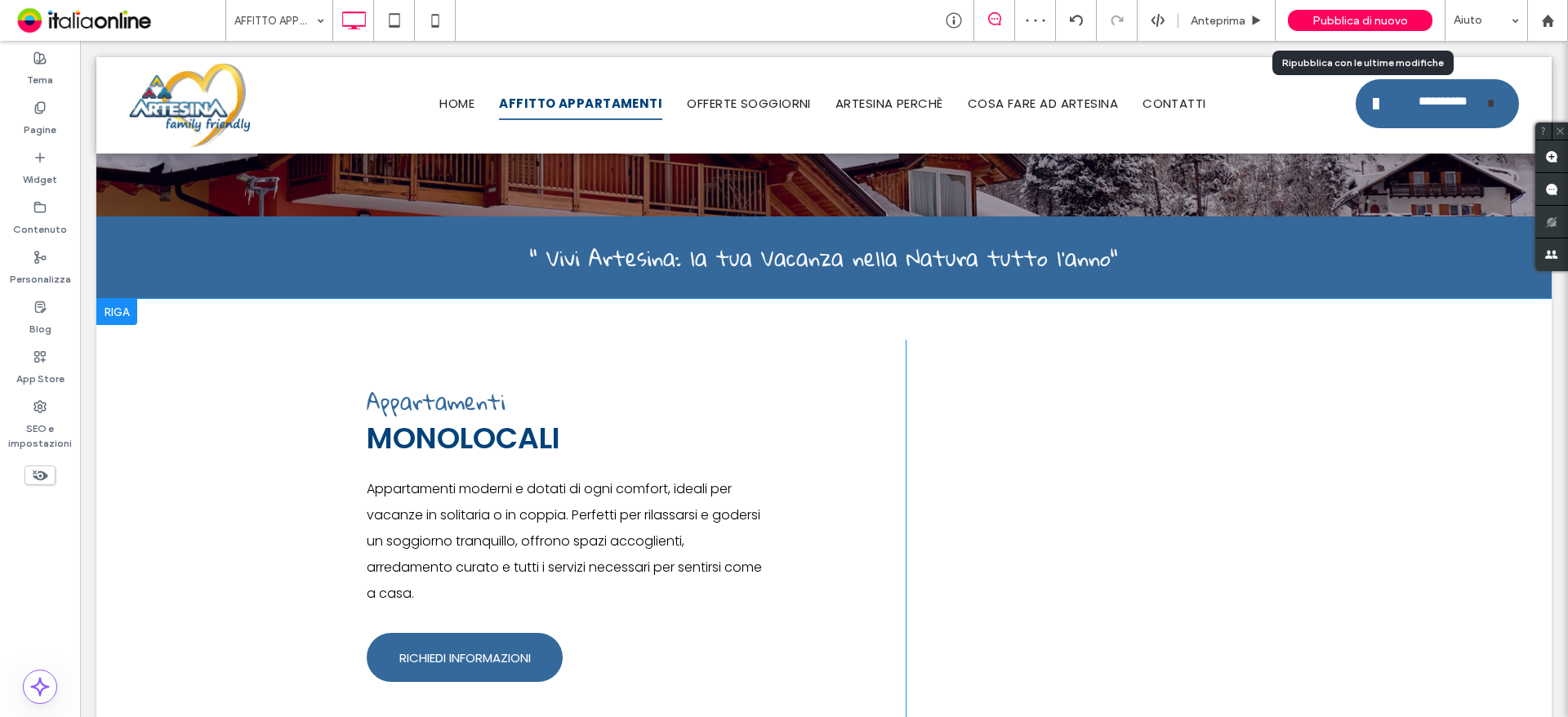
click at [1354, 10] on div "Pubblica di nuovo" at bounding box center [1360, 21] width 145 height 22
